Goal: Information Seeking & Learning: Learn about a topic

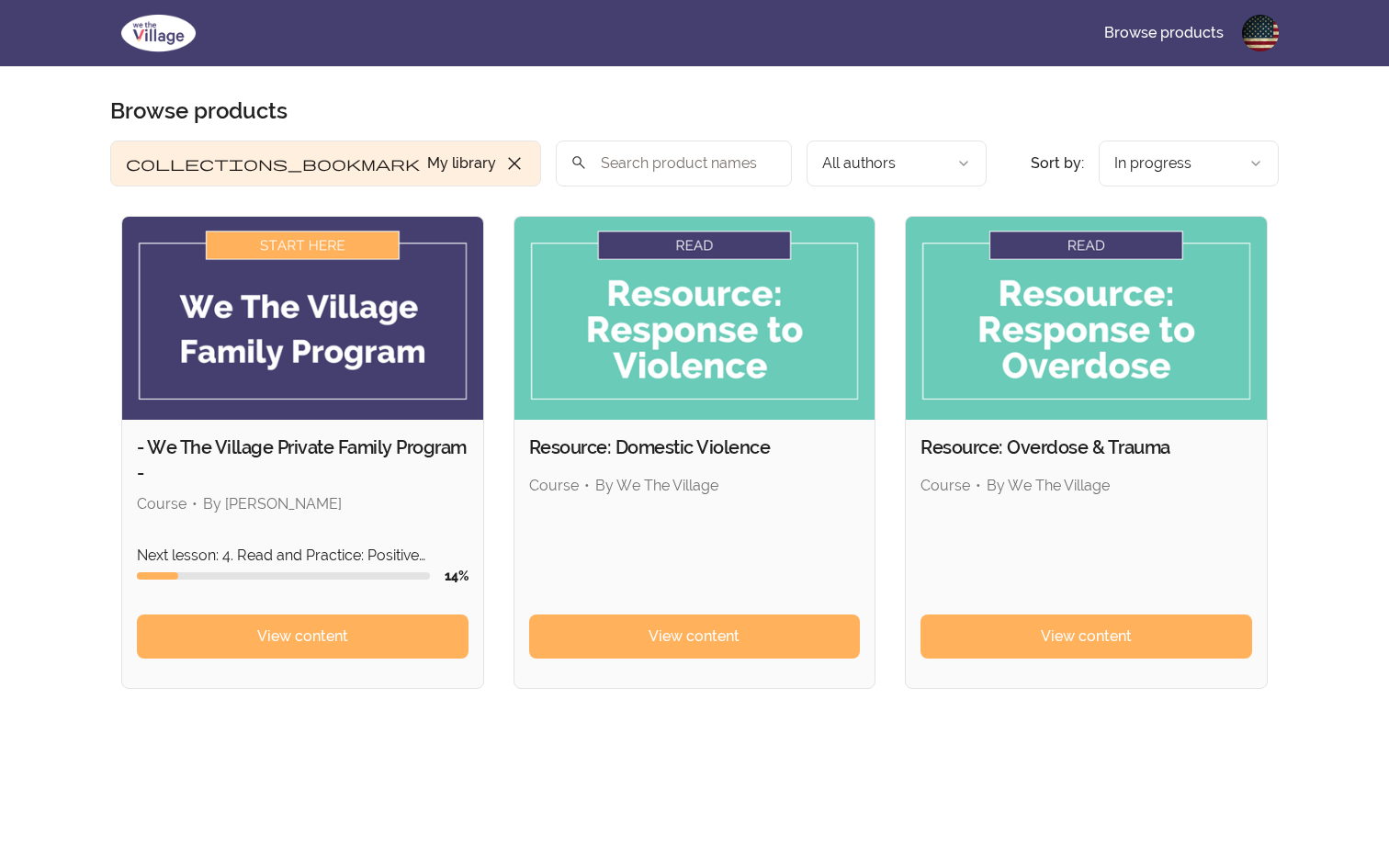
scroll to position [1, 0]
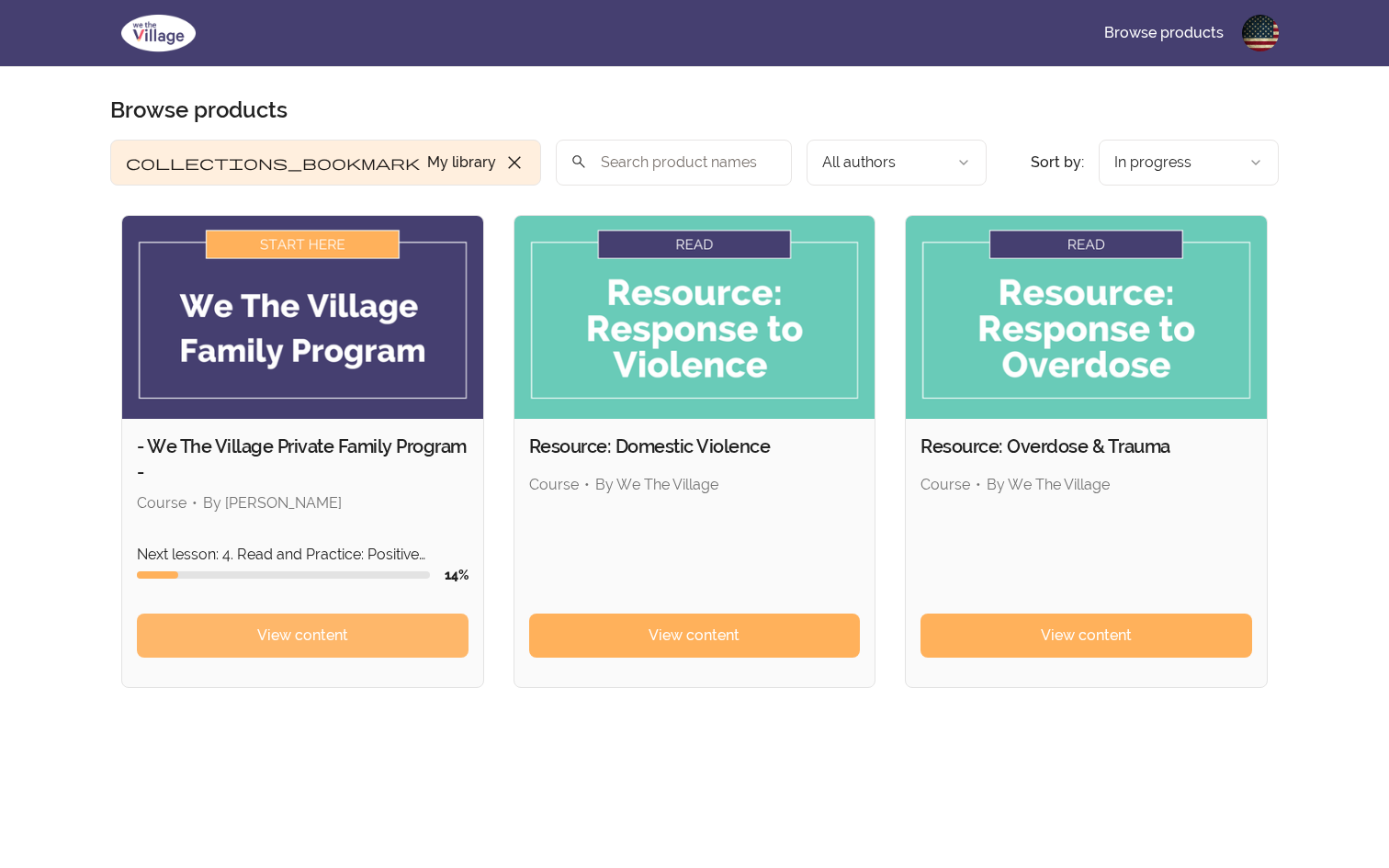
click at [334, 627] on span "View content" at bounding box center [303, 635] width 91 height 22
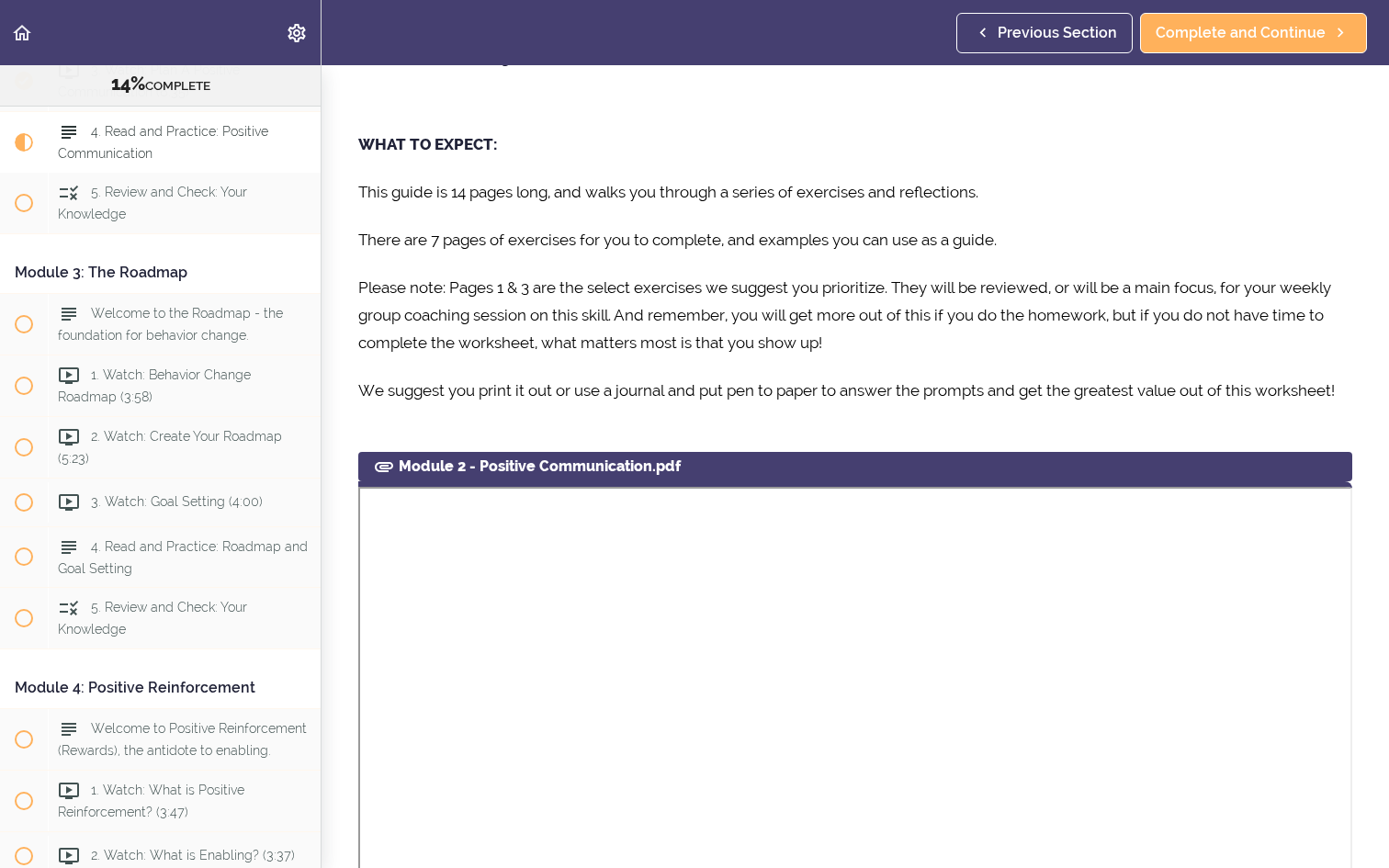
scroll to position [611, 0]
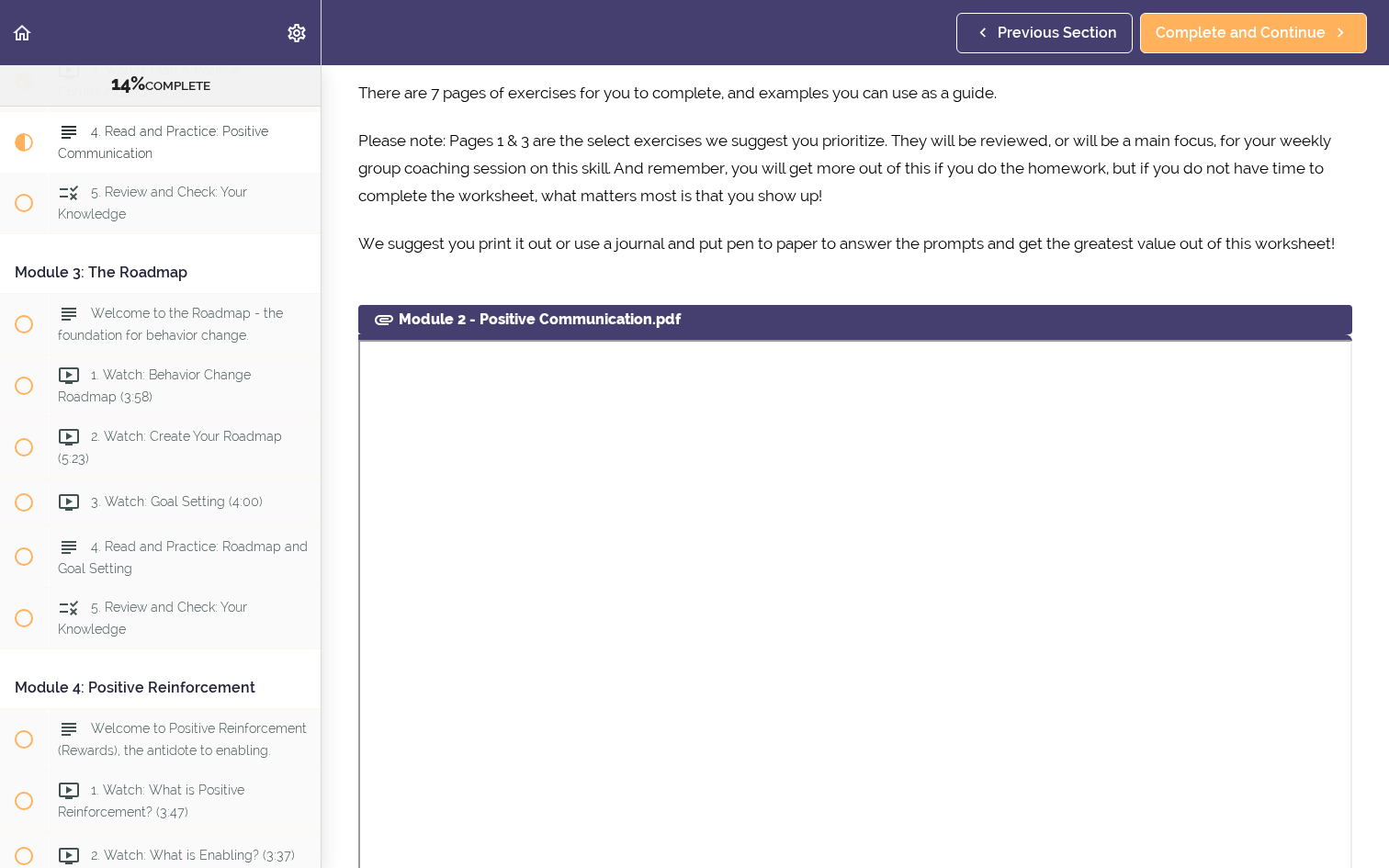
click at [389, 322] on use at bounding box center [383, 320] width 18 height 10
click at [1321, 315] on div "Module 2 - Positive Communication.pdf" at bounding box center [854, 320] width 993 height 29
click at [594, 292] on section "- We The Village Private Family Program - 14% COMPLETE Module 1: Introduction t…" at bounding box center [694, 467] width 1389 height 803
click at [558, 328] on div "Module 2 - Positive Communication.pdf" at bounding box center [854, 320] width 993 height 29
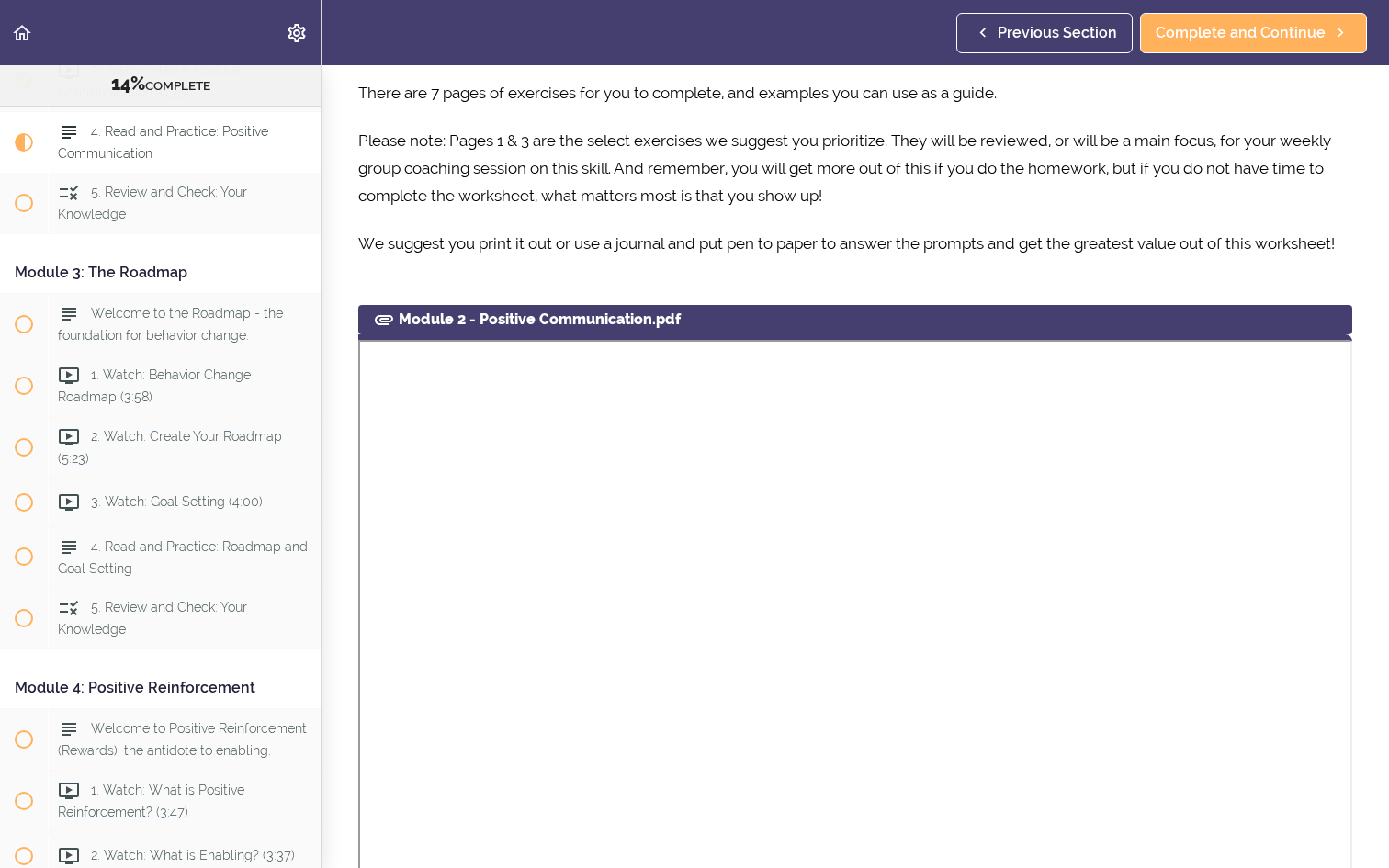
click at [558, 328] on div "Module 2 - Positive Communication.pdf" at bounding box center [854, 320] width 993 height 29
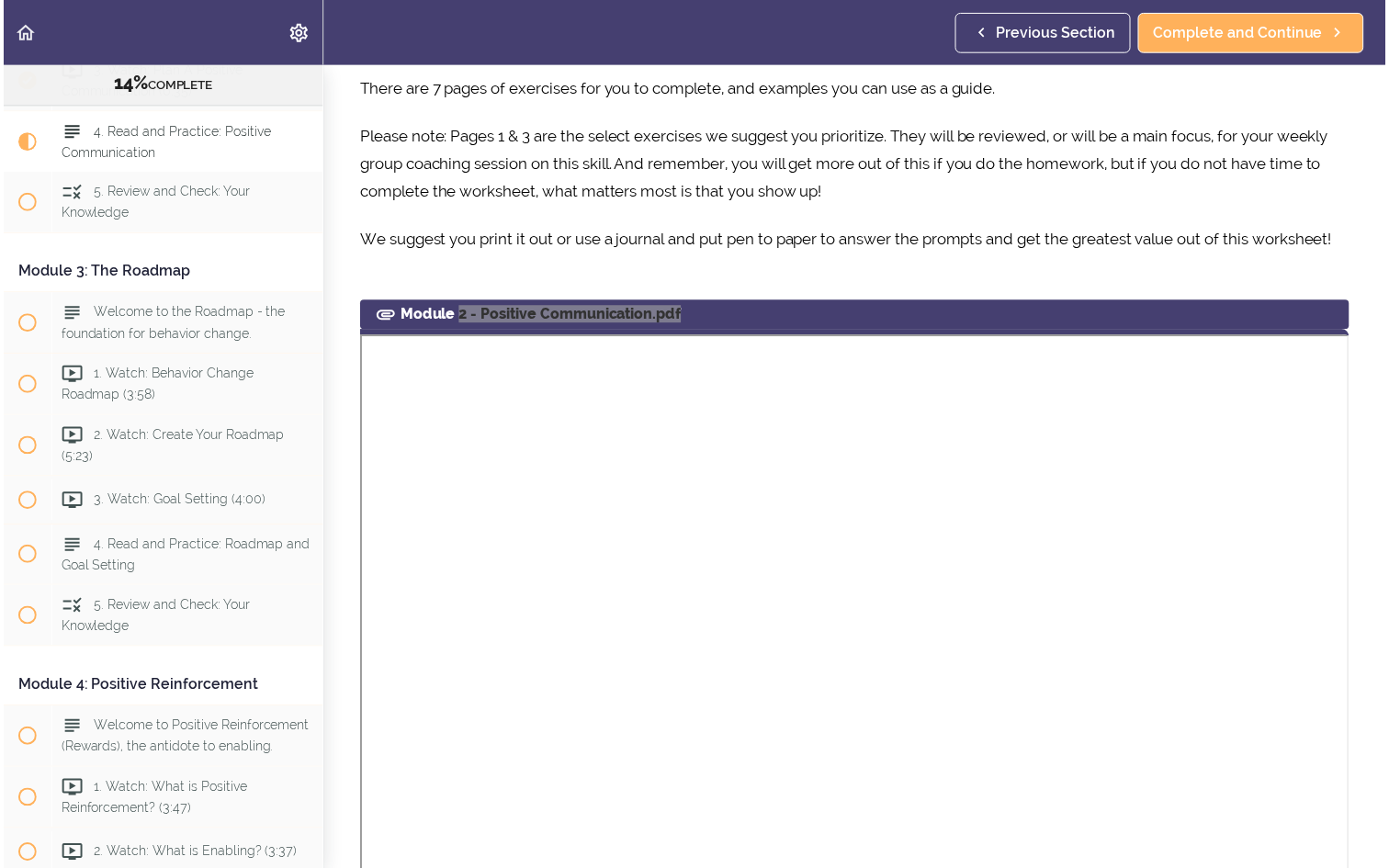
scroll to position [225, 0]
